Goal: Task Accomplishment & Management: Manage account settings

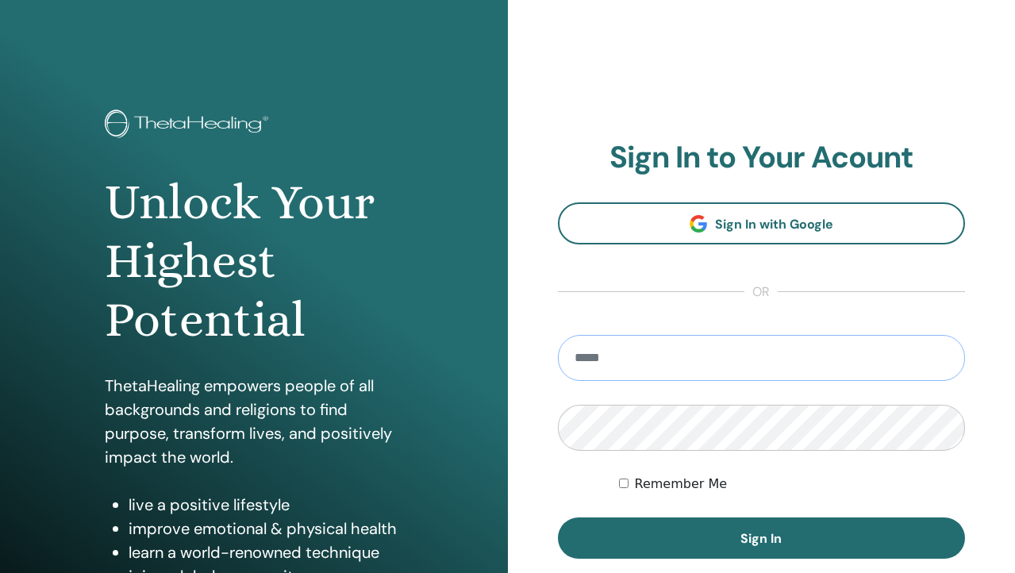
type input "**********"
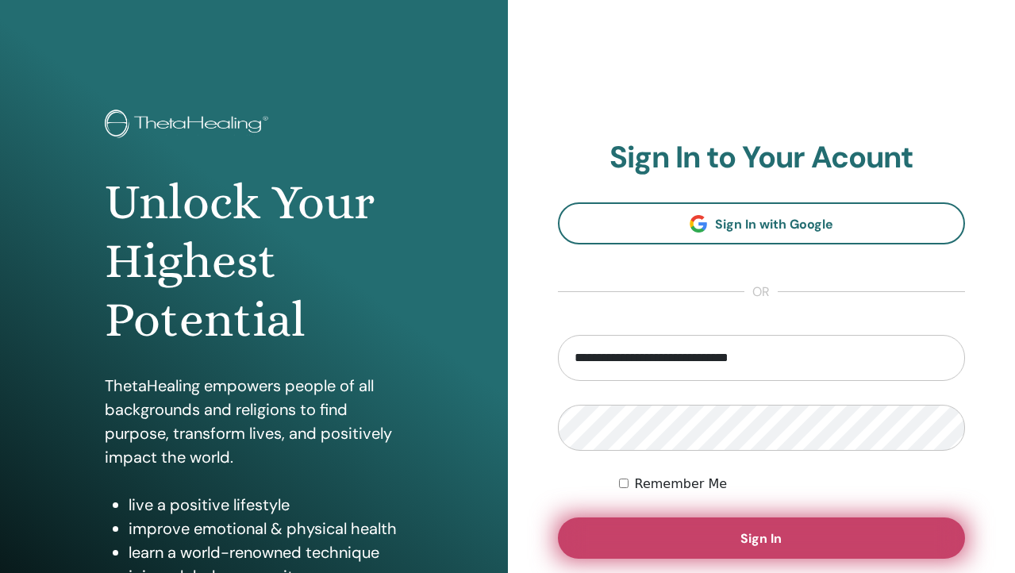
click at [702, 529] on button "Sign In" at bounding box center [762, 538] width 408 height 41
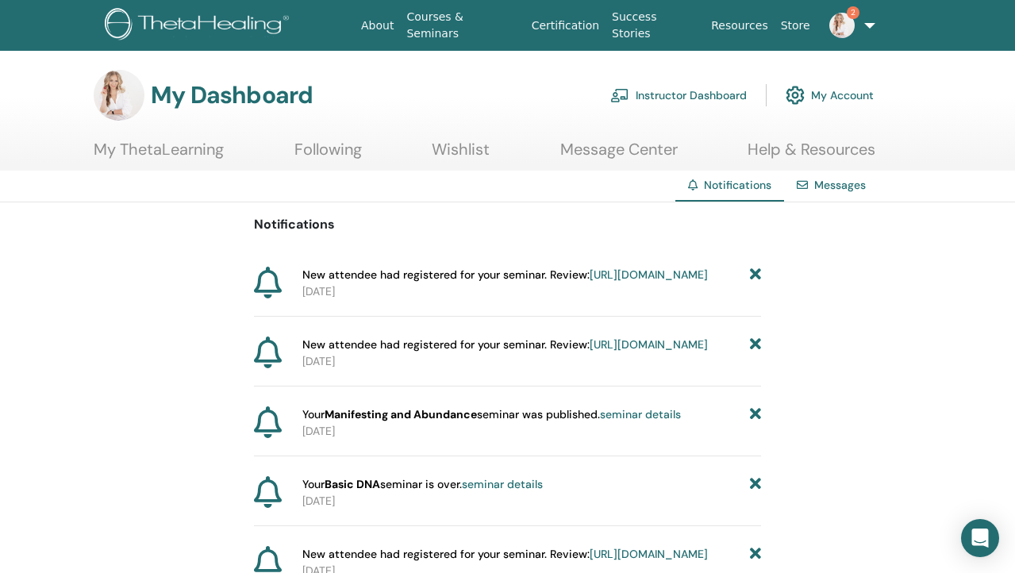
click at [700, 97] on link "Instructor Dashboard" at bounding box center [678, 95] width 137 height 35
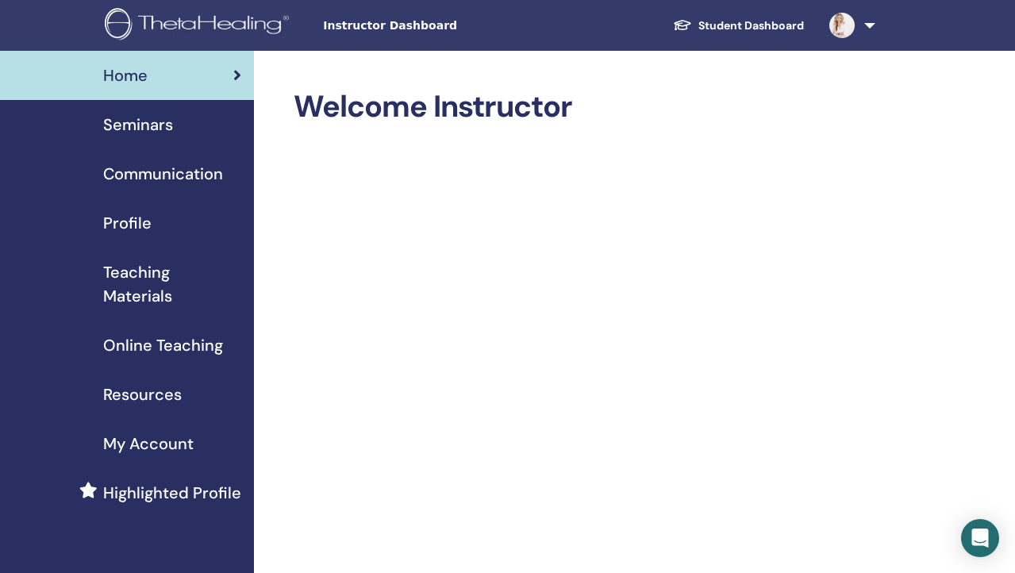
click at [149, 121] on span "Seminars" at bounding box center [138, 125] width 70 height 24
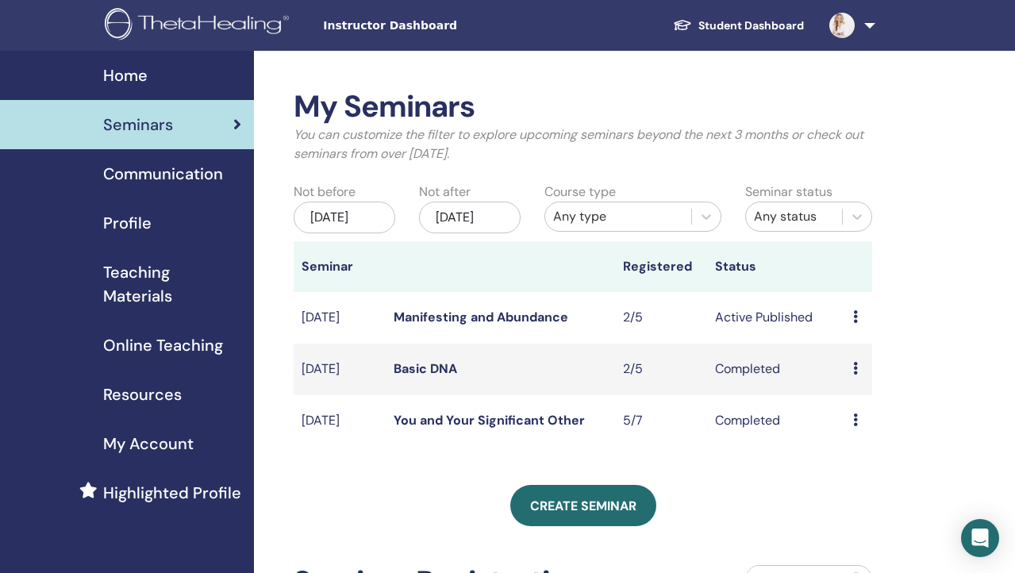
click at [852, 332] on td "Preview Edit Attendees Cancel" at bounding box center [859, 318] width 28 height 52
click at [856, 323] on icon at bounding box center [855, 316] width 5 height 13
click at [851, 392] on link "Attendees" at bounding box center [863, 390] width 60 height 17
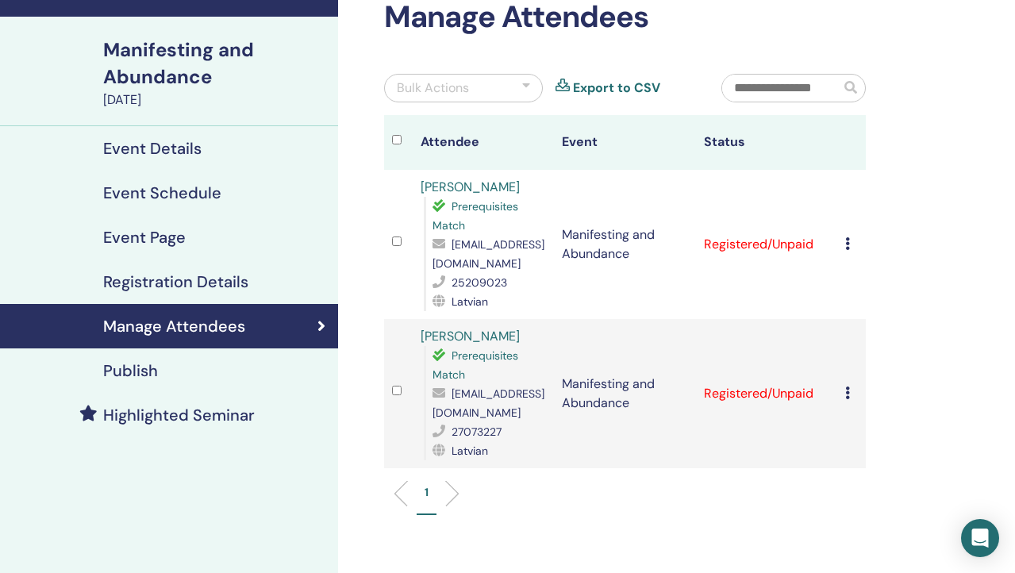
scroll to position [94, 0]
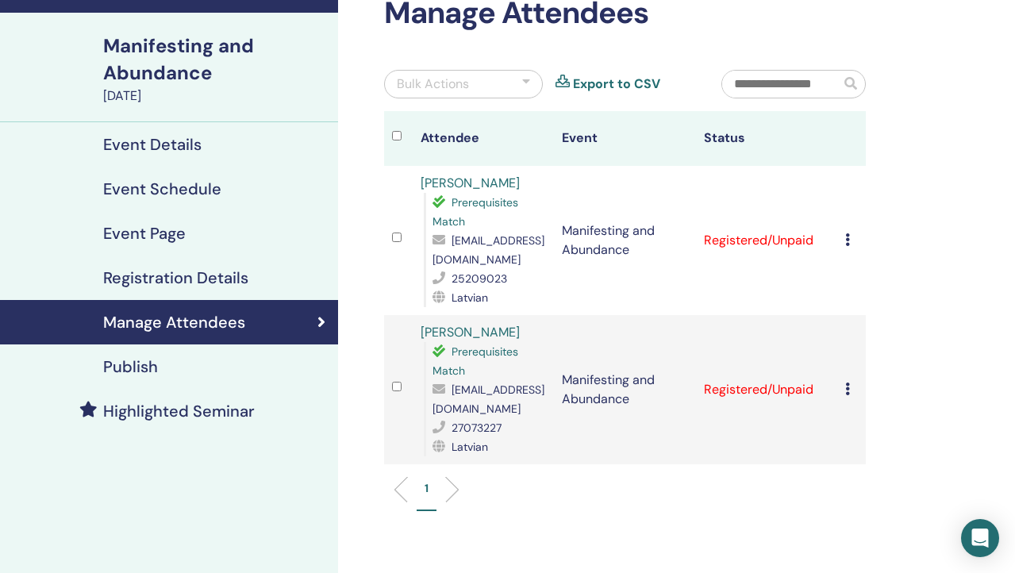
click at [847, 240] on icon at bounding box center [847, 239] width 5 height 13
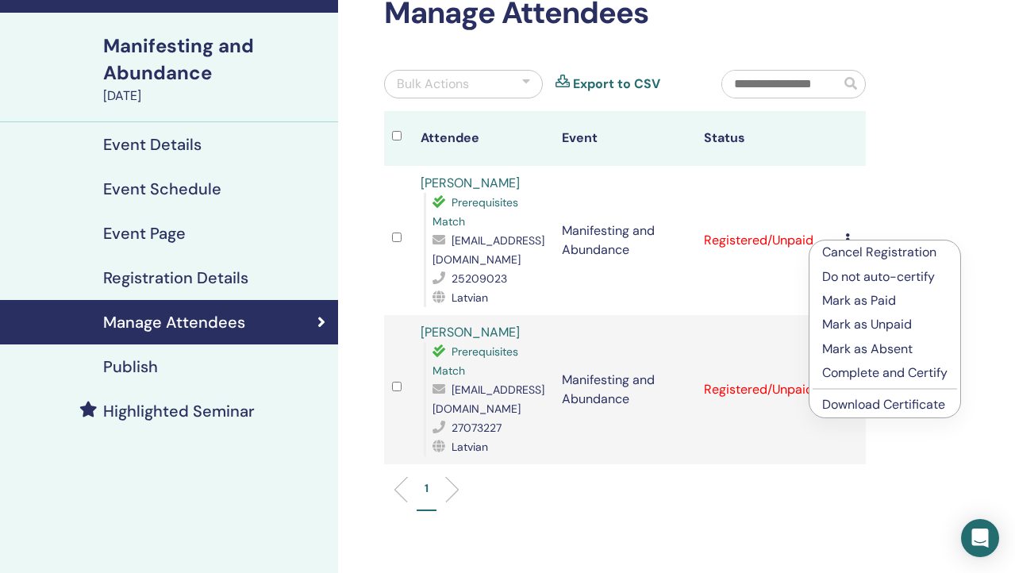
click at [843, 405] on link "Download Certificate" at bounding box center [883, 404] width 123 height 17
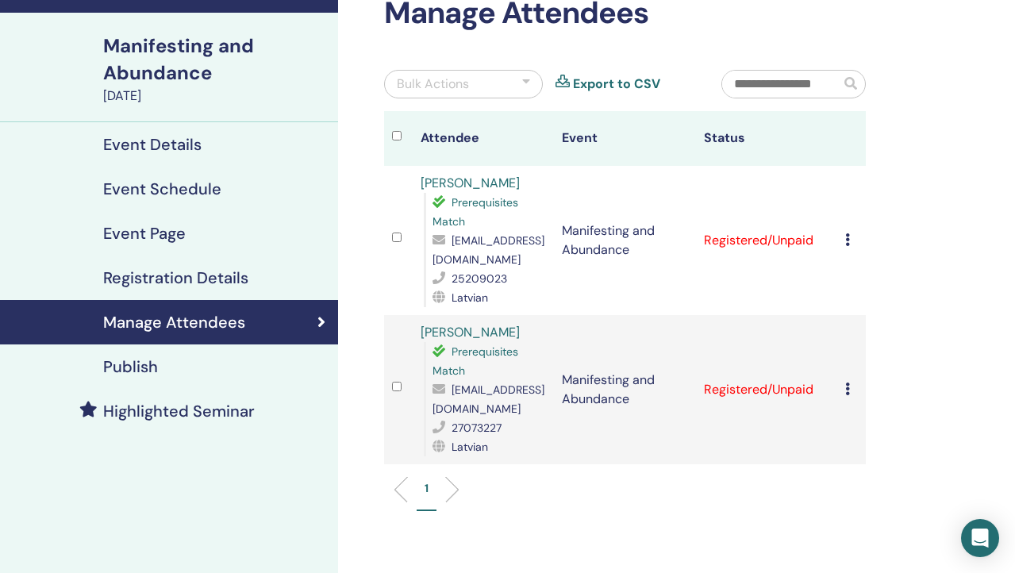
click at [853, 390] on div "Cancel Registration Do not auto-certify Mark as Paid Mark as Unpaid Mark as Abs…" at bounding box center [851, 389] width 13 height 19
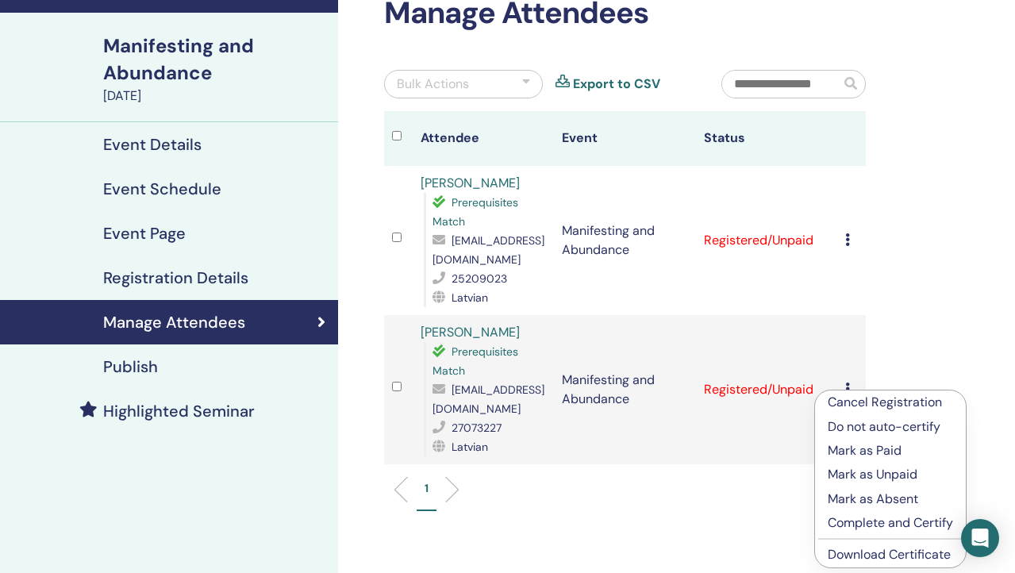
click at [876, 555] on link "Download Certificate" at bounding box center [889, 554] width 123 height 17
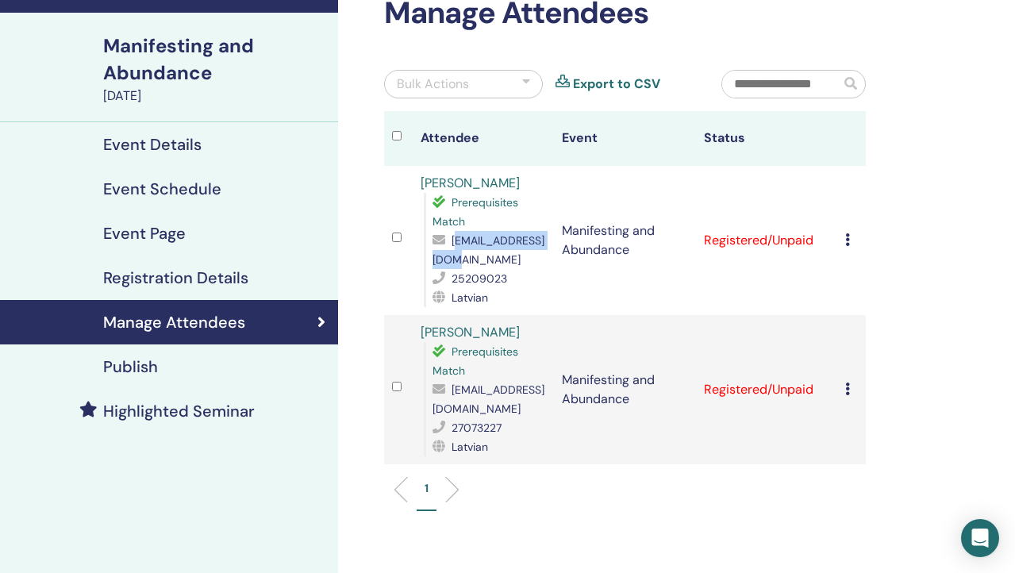
drag, startPoint x: 536, startPoint y: 261, endPoint x: 434, endPoint y: 255, distance: 101.8
click at [434, 255] on span "[EMAIL_ADDRESS][DOMAIN_NAME]" at bounding box center [489, 249] width 112 height 33
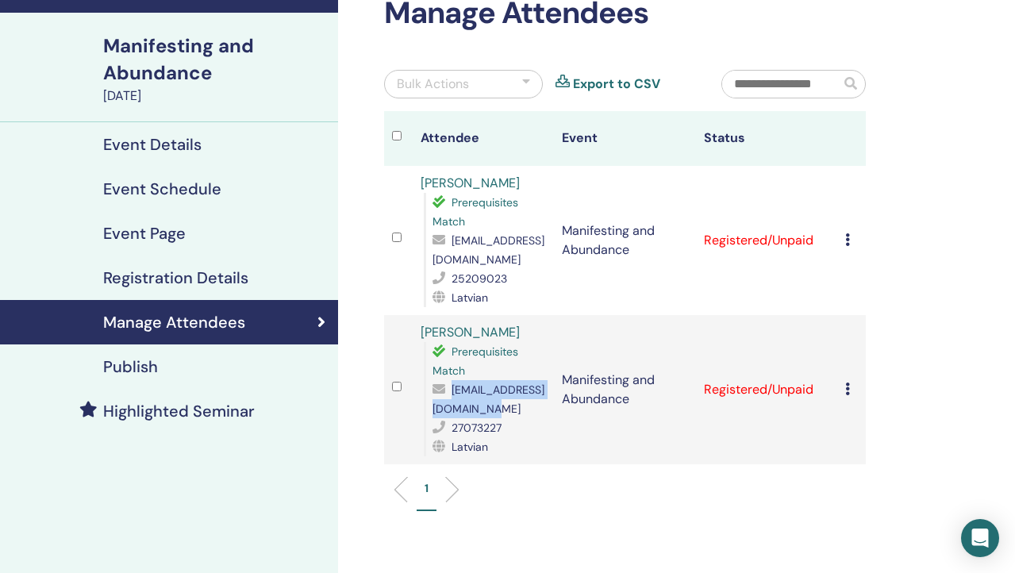
drag, startPoint x: 573, startPoint y: 412, endPoint x: 433, endPoint y: 412, distance: 139.7
click at [433, 412] on span "[EMAIL_ADDRESS][DOMAIN_NAME]" at bounding box center [489, 399] width 112 height 33
copy span "[EMAIL_ADDRESS][DOMAIN_NAME]"
